Goal: Task Accomplishment & Management: Use online tool/utility

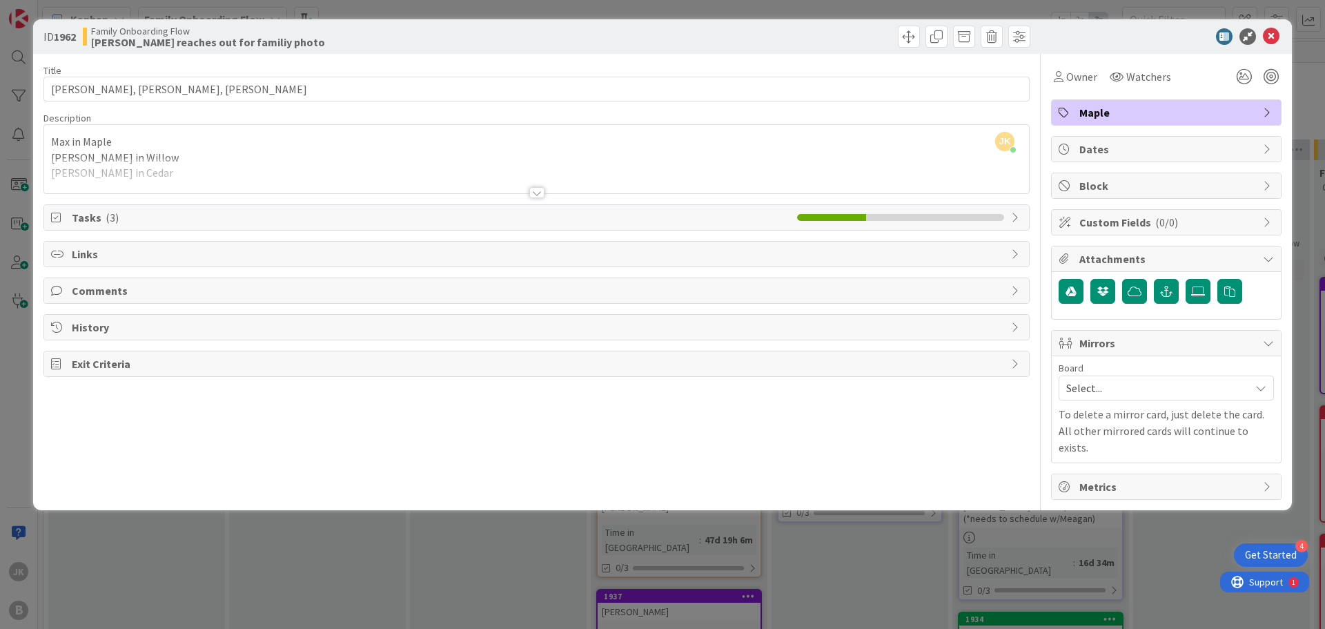
scroll to position [276, 302]
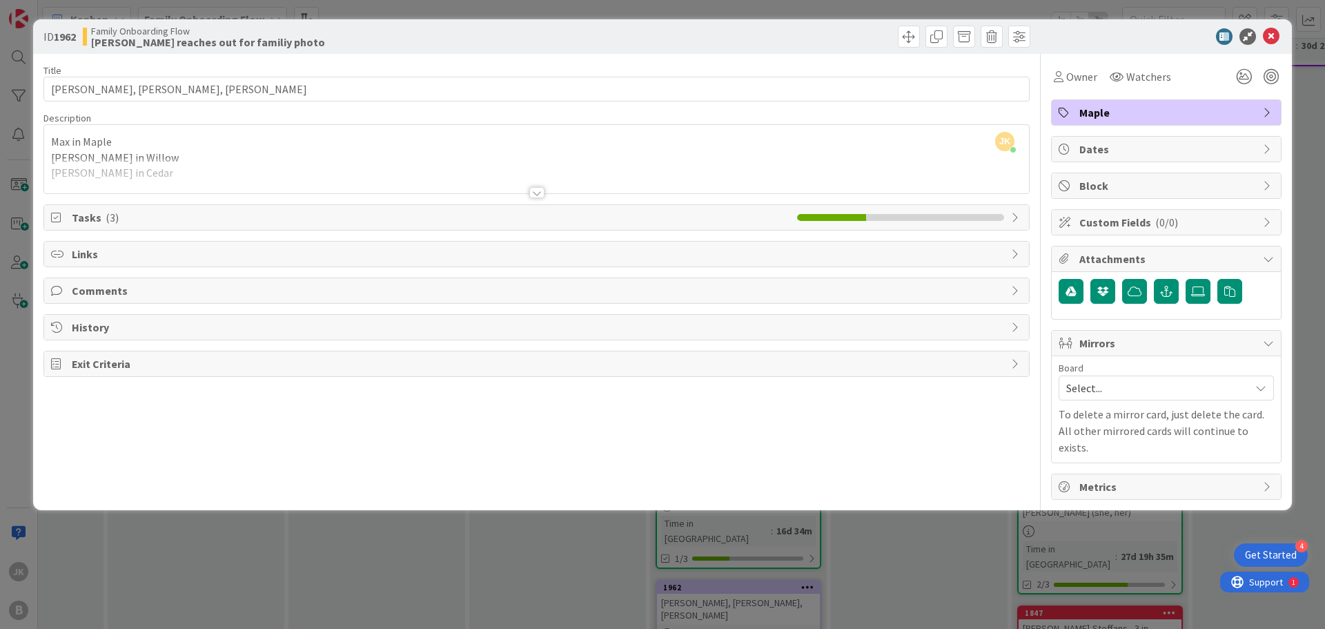
drag, startPoint x: 534, startPoint y: 194, endPoint x: 516, endPoint y: 193, distance: 18.0
click at [534, 194] on div at bounding box center [536, 192] width 15 height 11
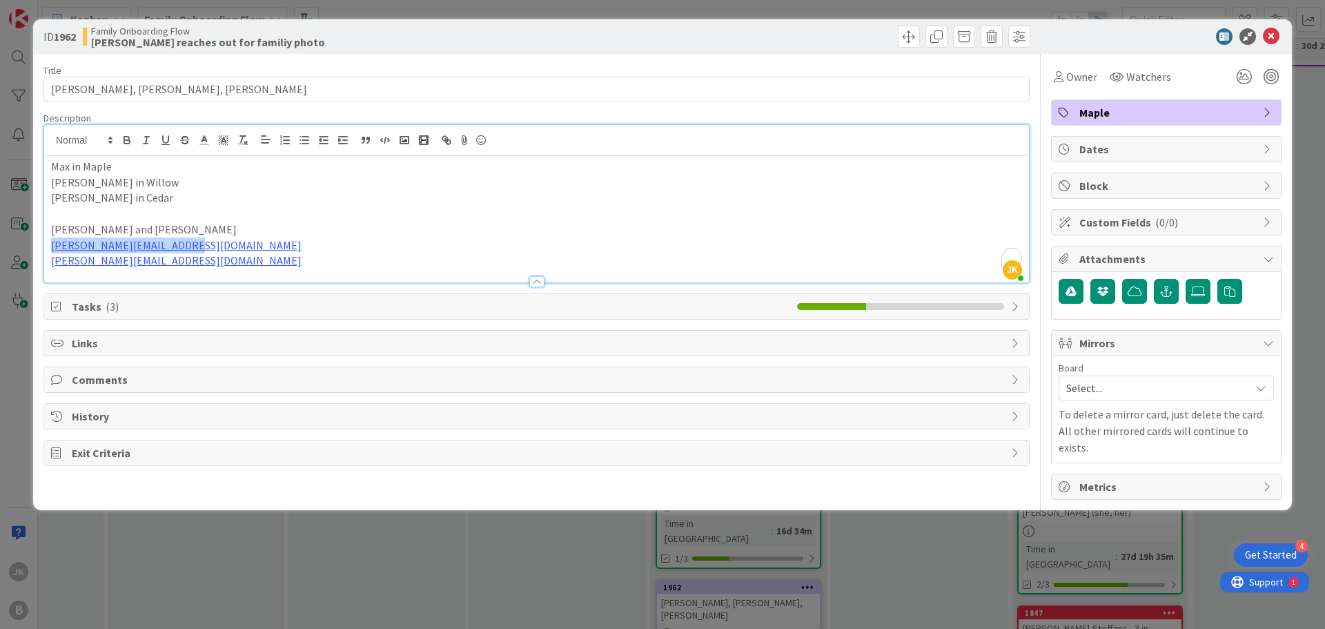
drag, startPoint x: 251, startPoint y: 250, endPoint x: 31, endPoint y: 248, distance: 220.2
click at [31, 248] on div "ID 1962 Family Onboarding Flow [PERSON_NAME] reaches out for familiy photo Titl…" at bounding box center [662, 314] width 1325 height 629
copy link "[PERSON_NAME][EMAIL_ADDRESS][DOMAIN_NAME]"
drag, startPoint x: 239, startPoint y: 259, endPoint x: 41, endPoint y: 255, distance: 198.1
click at [41, 255] on div "ID 1962 Family Onboarding Flow [PERSON_NAME] reaches out for familiy photo Titl…" at bounding box center [662, 264] width 1259 height 491
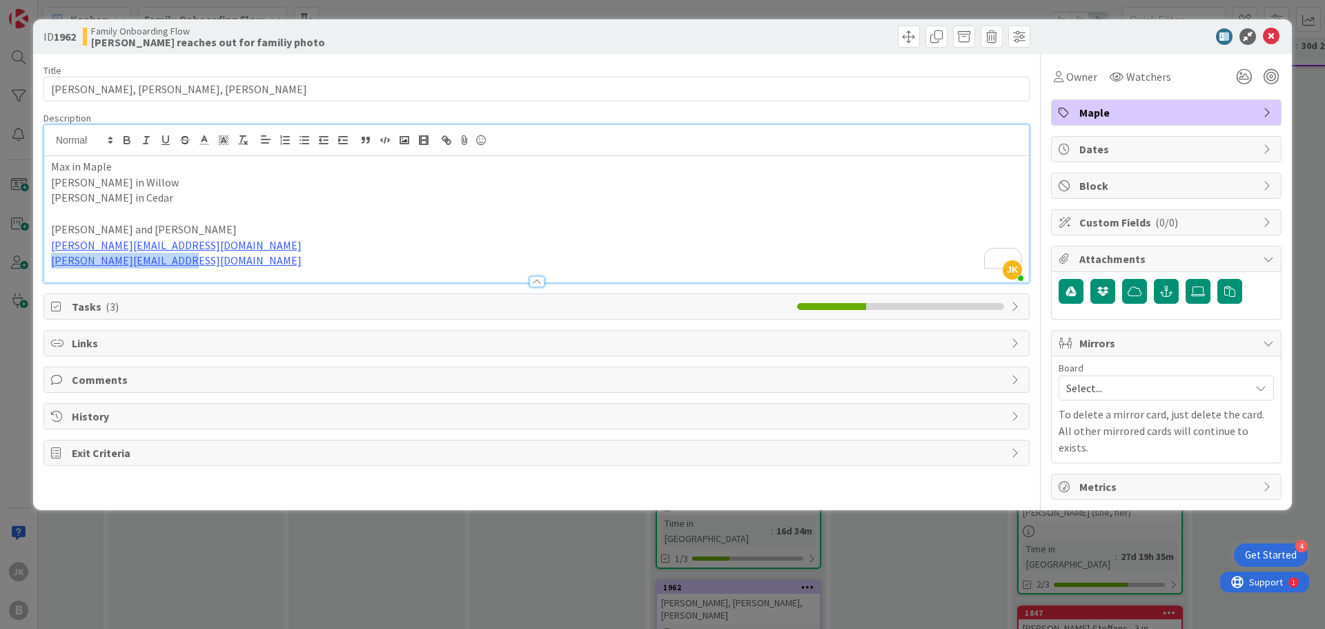
copy link "[PERSON_NAME][EMAIL_ADDRESS][DOMAIN_NAME]"
drag, startPoint x: 1268, startPoint y: 32, endPoint x: 824, endPoint y: 498, distance: 643.3
click at [1268, 32] on icon at bounding box center [1271, 36] width 17 height 17
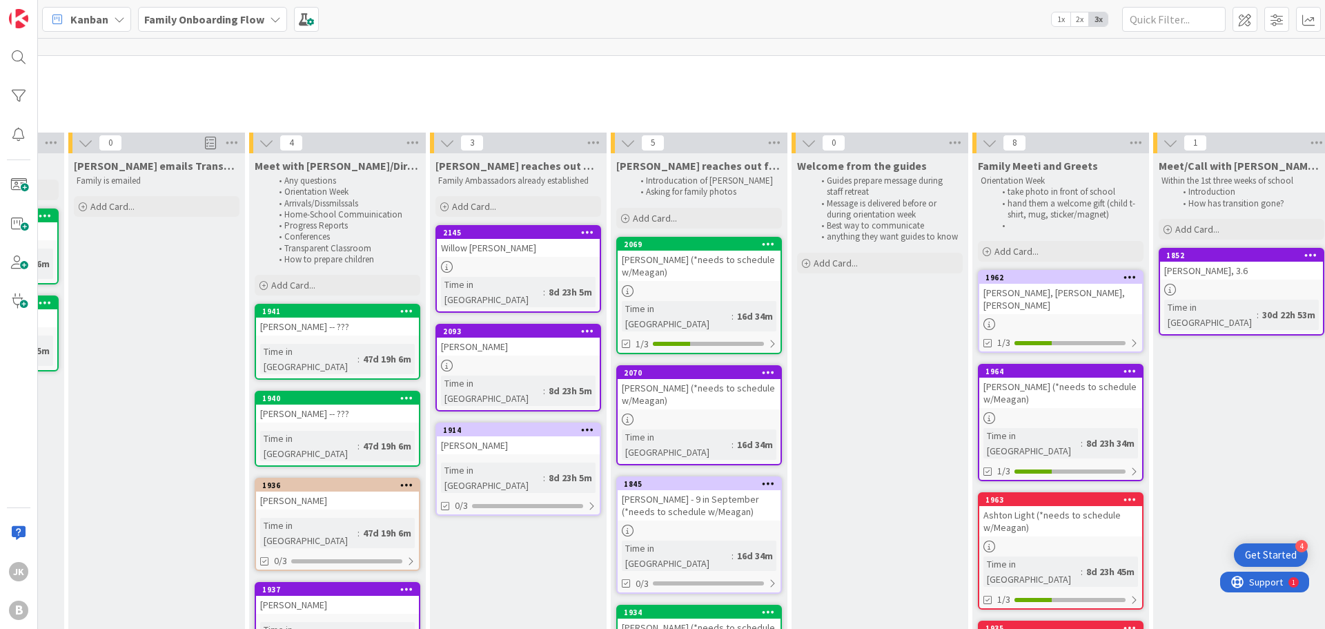
scroll to position [0, 342]
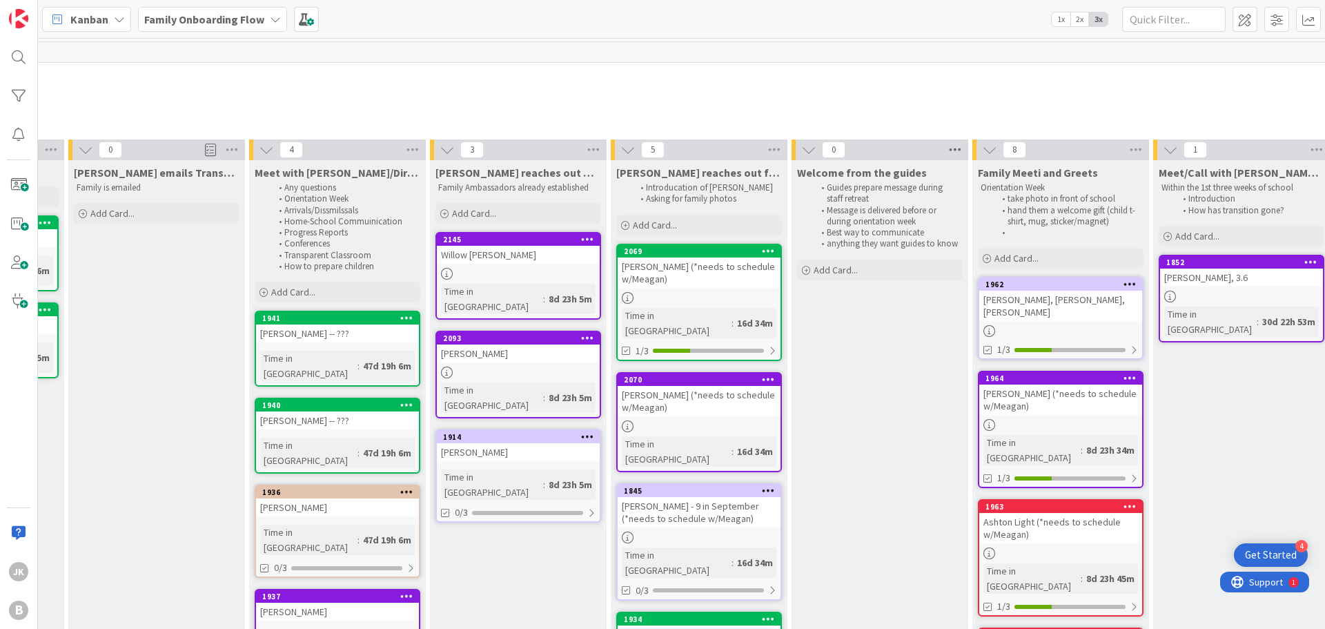
click at [954, 152] on icon at bounding box center [955, 149] width 18 height 21
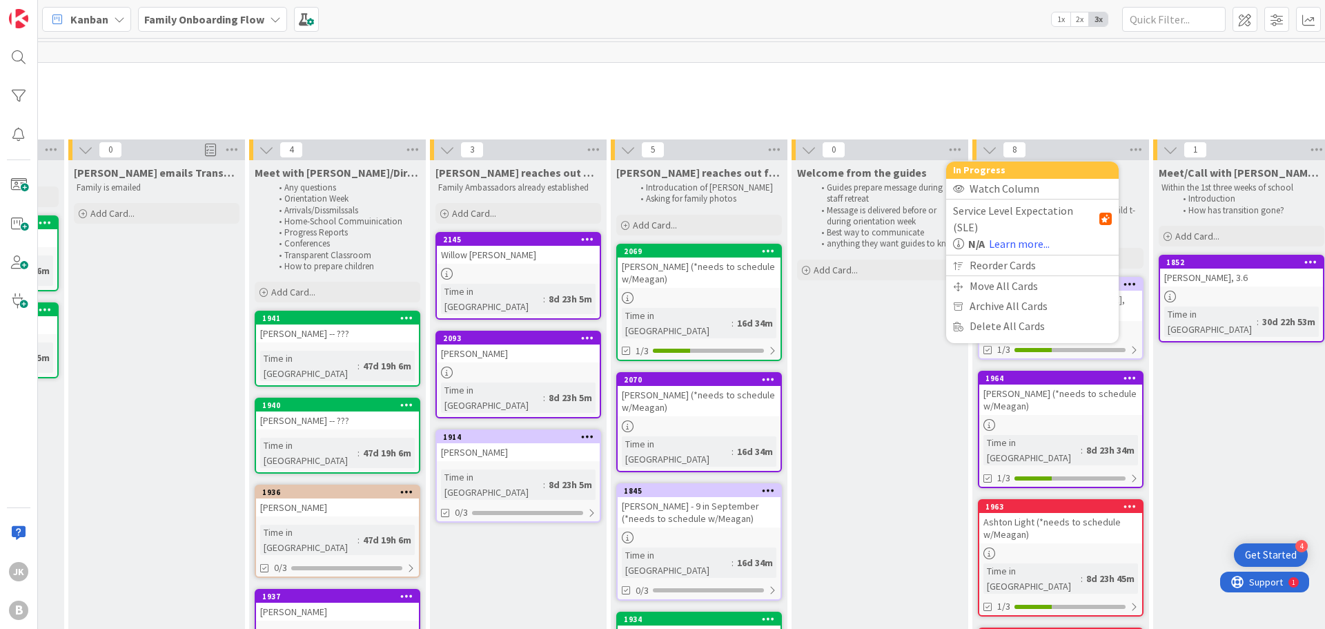
click at [829, 120] on li "Reaffirm their decision" at bounding box center [706, 124] width 1967 height 11
